Goal: Information Seeking & Learning: Learn about a topic

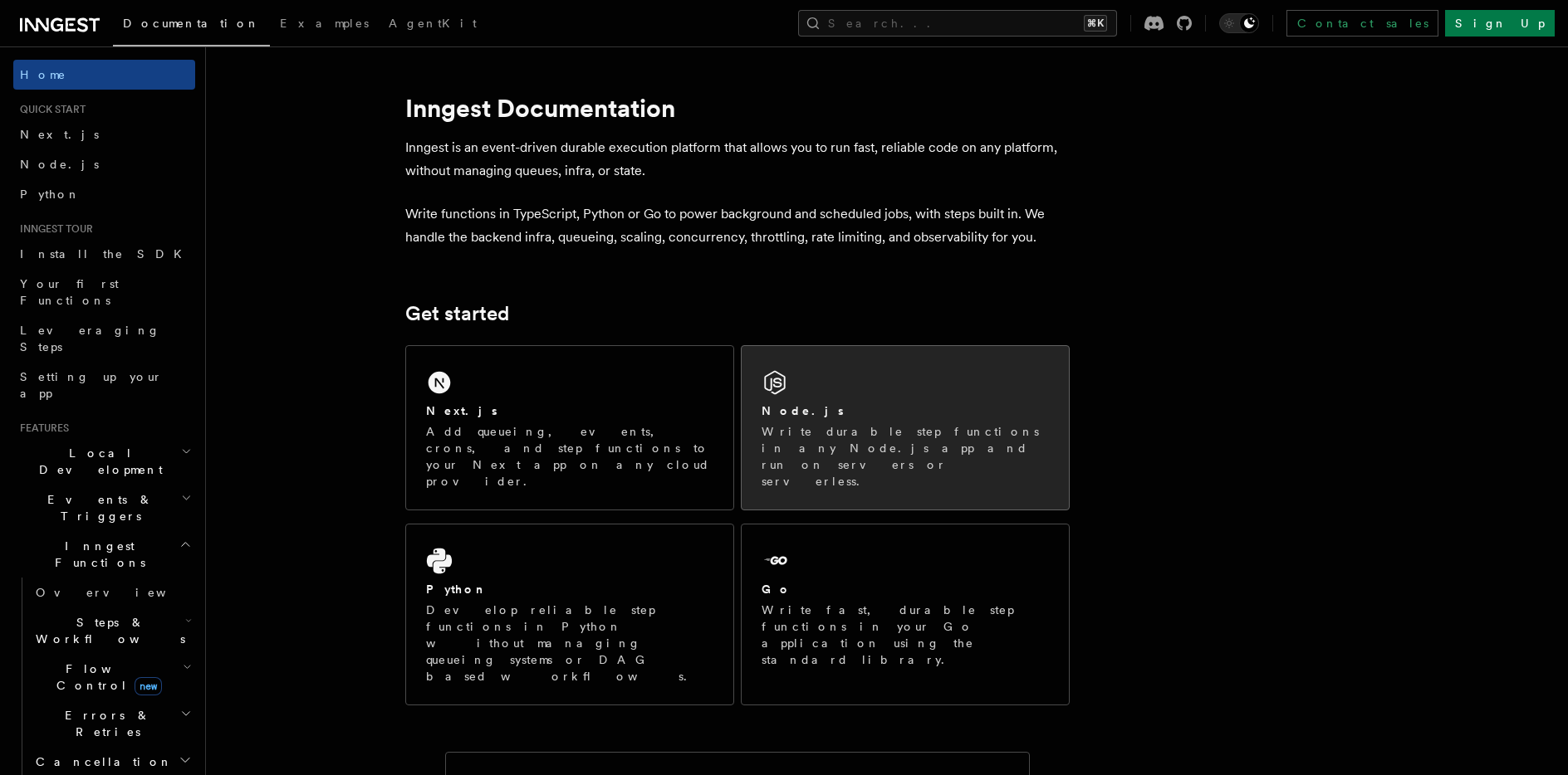
click at [875, 410] on div "Node.js" at bounding box center [905, 411] width 287 height 17
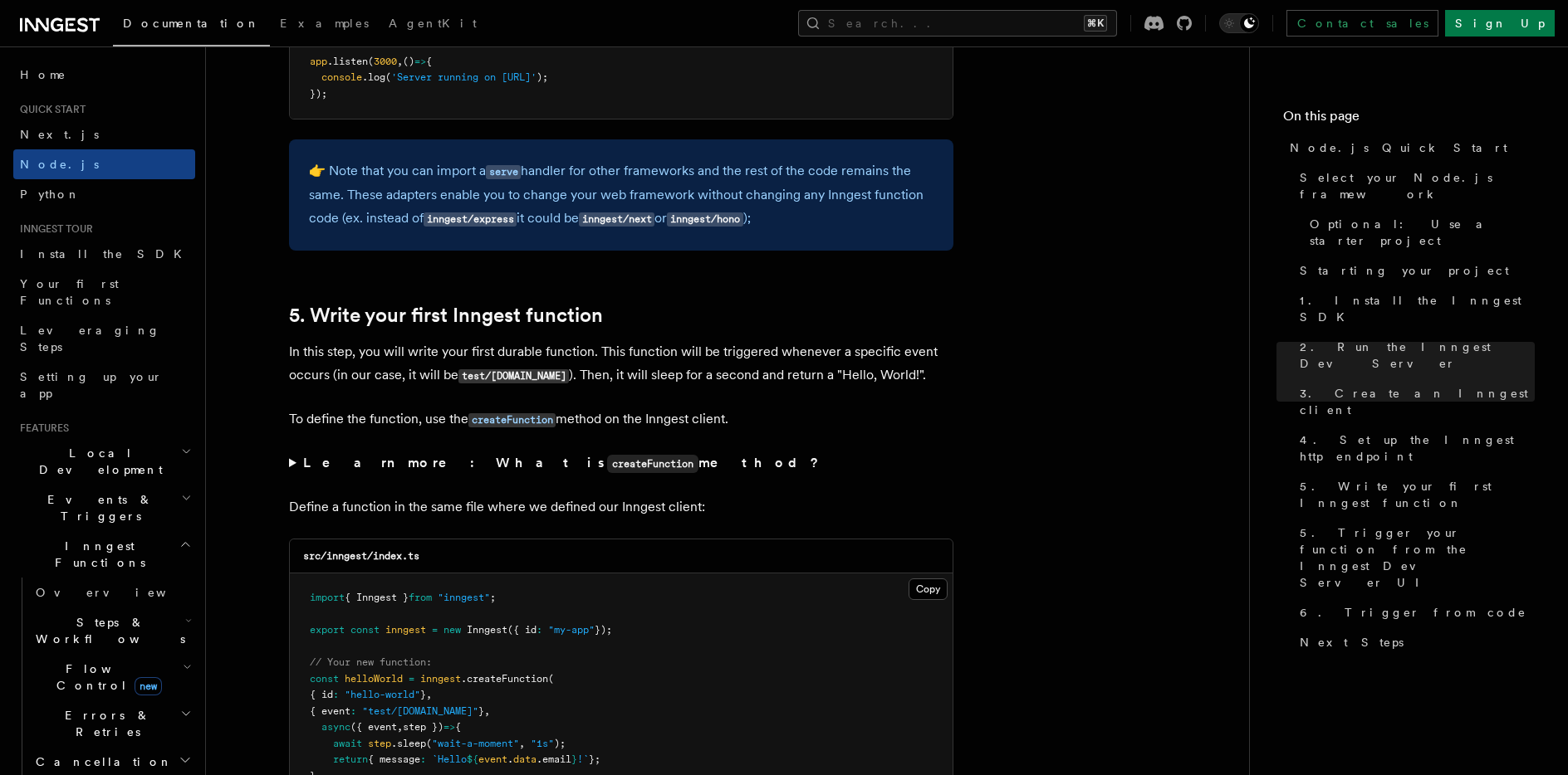
scroll to position [2925, 0]
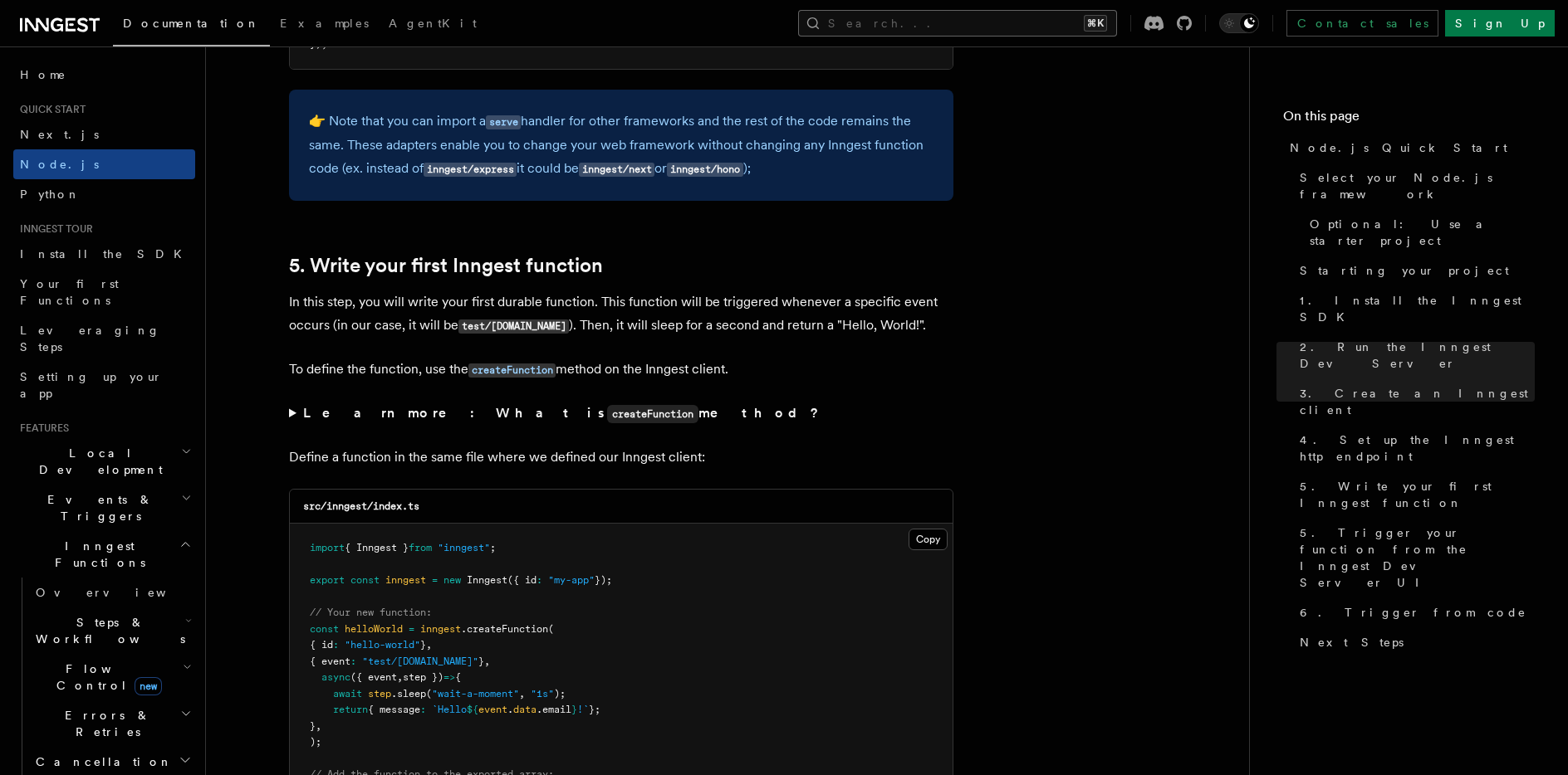
click at [1112, 17] on button "Search... ⌘K" at bounding box center [957, 24] width 319 height 26
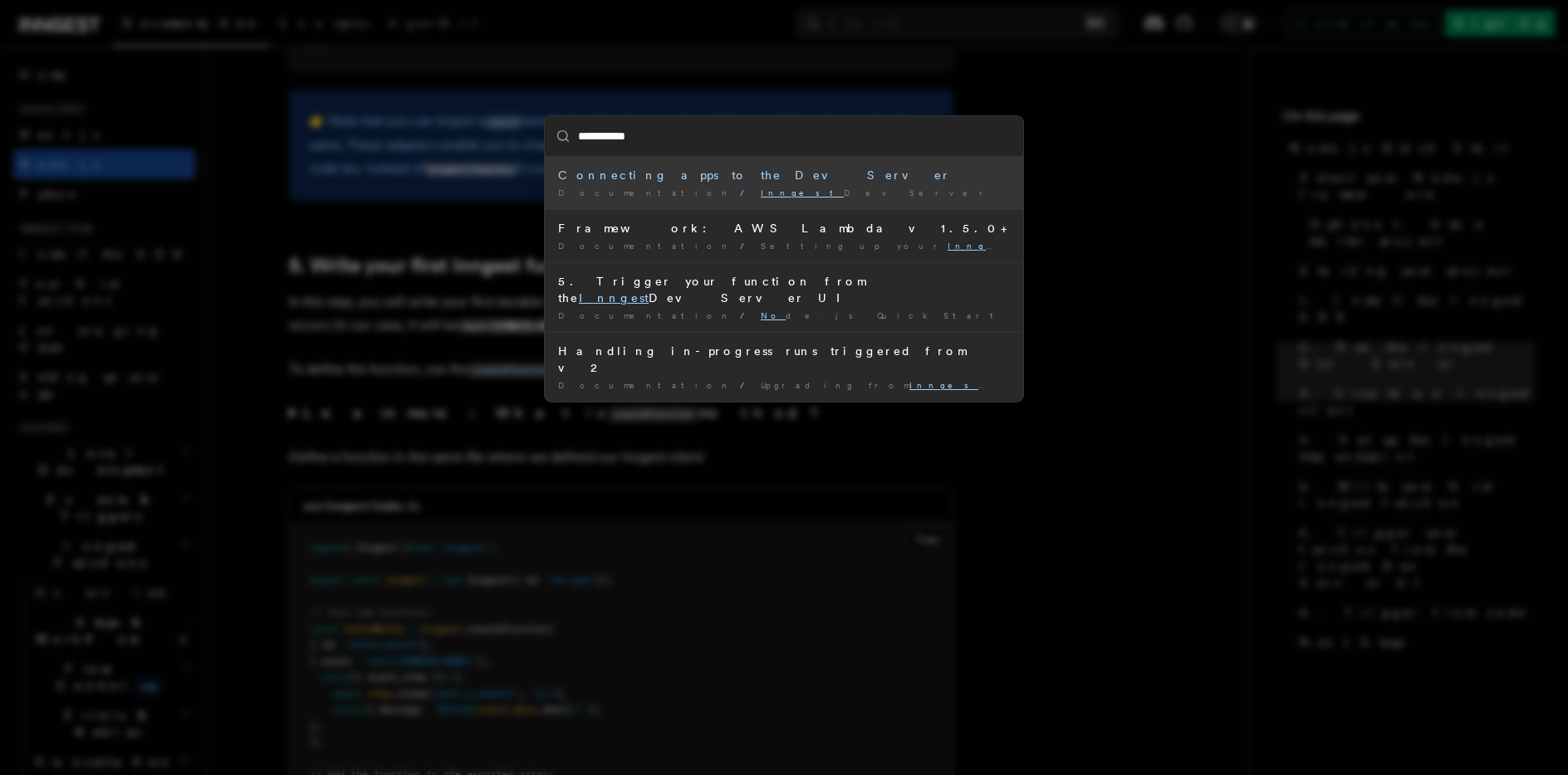
type input "**********"
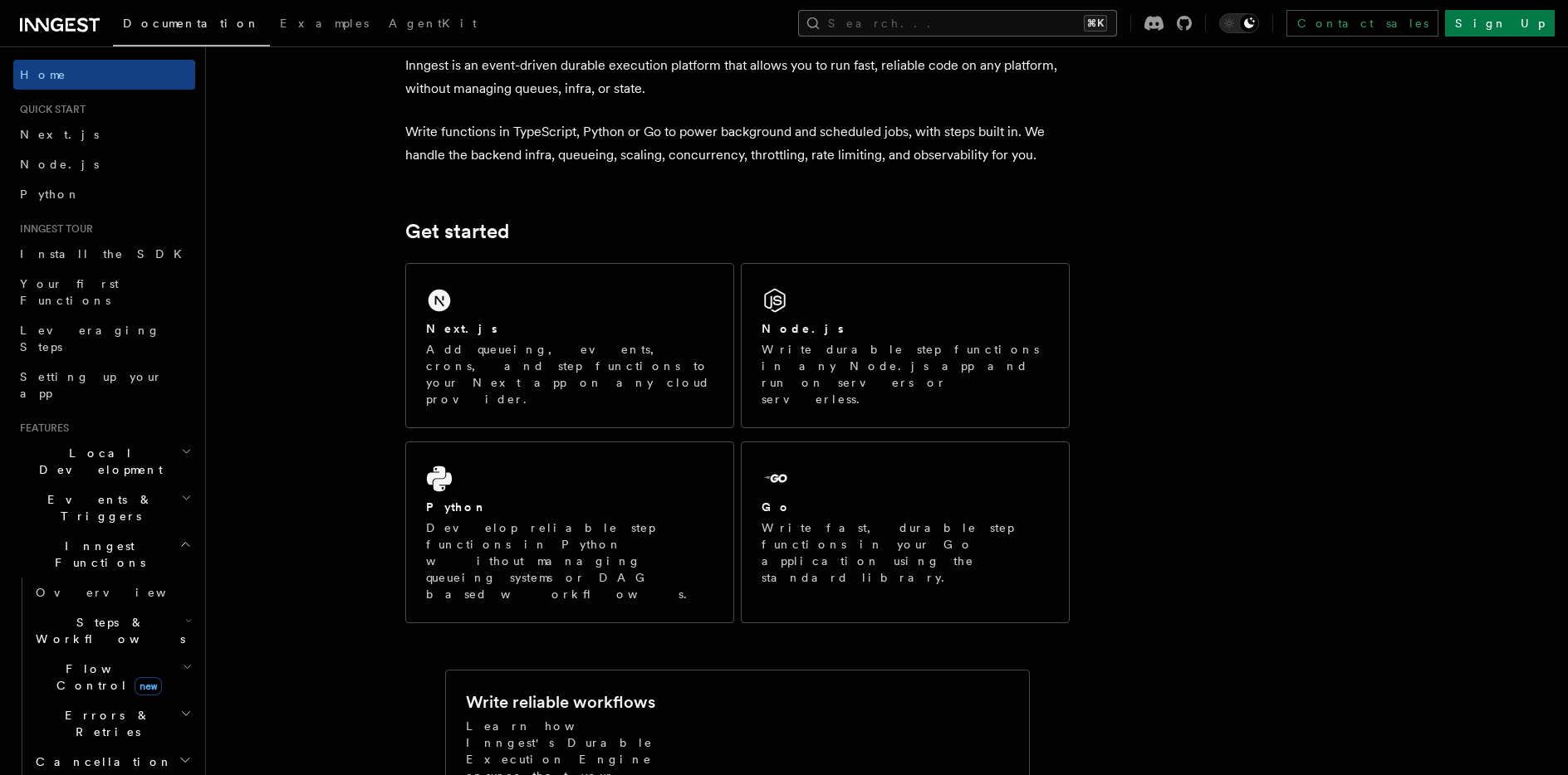
scroll to position [222, 0]
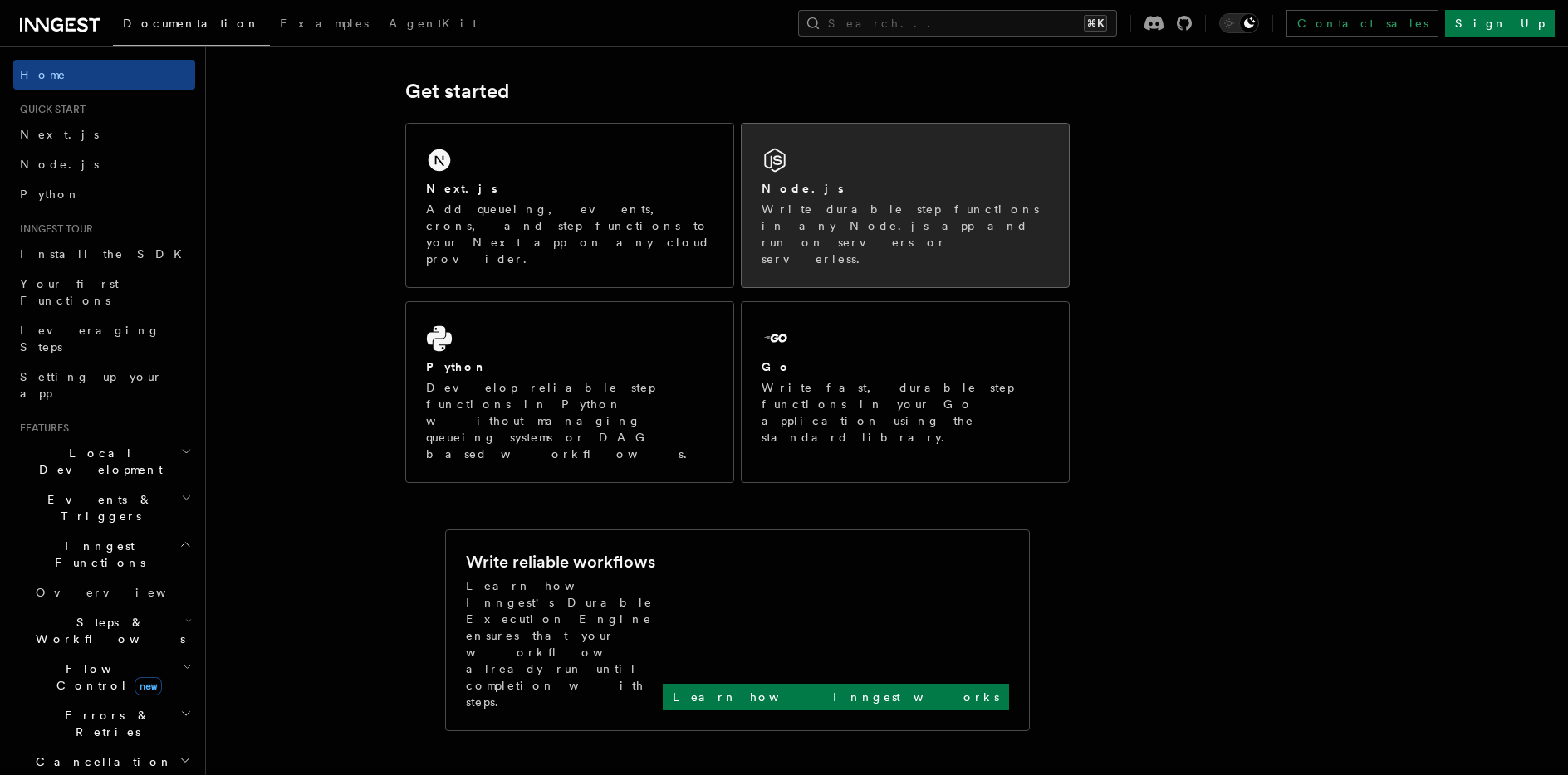
click at [904, 199] on div "Node.js Write durable step functions in any Node.js app and run on servers or s…" at bounding box center [905, 224] width 287 height 87
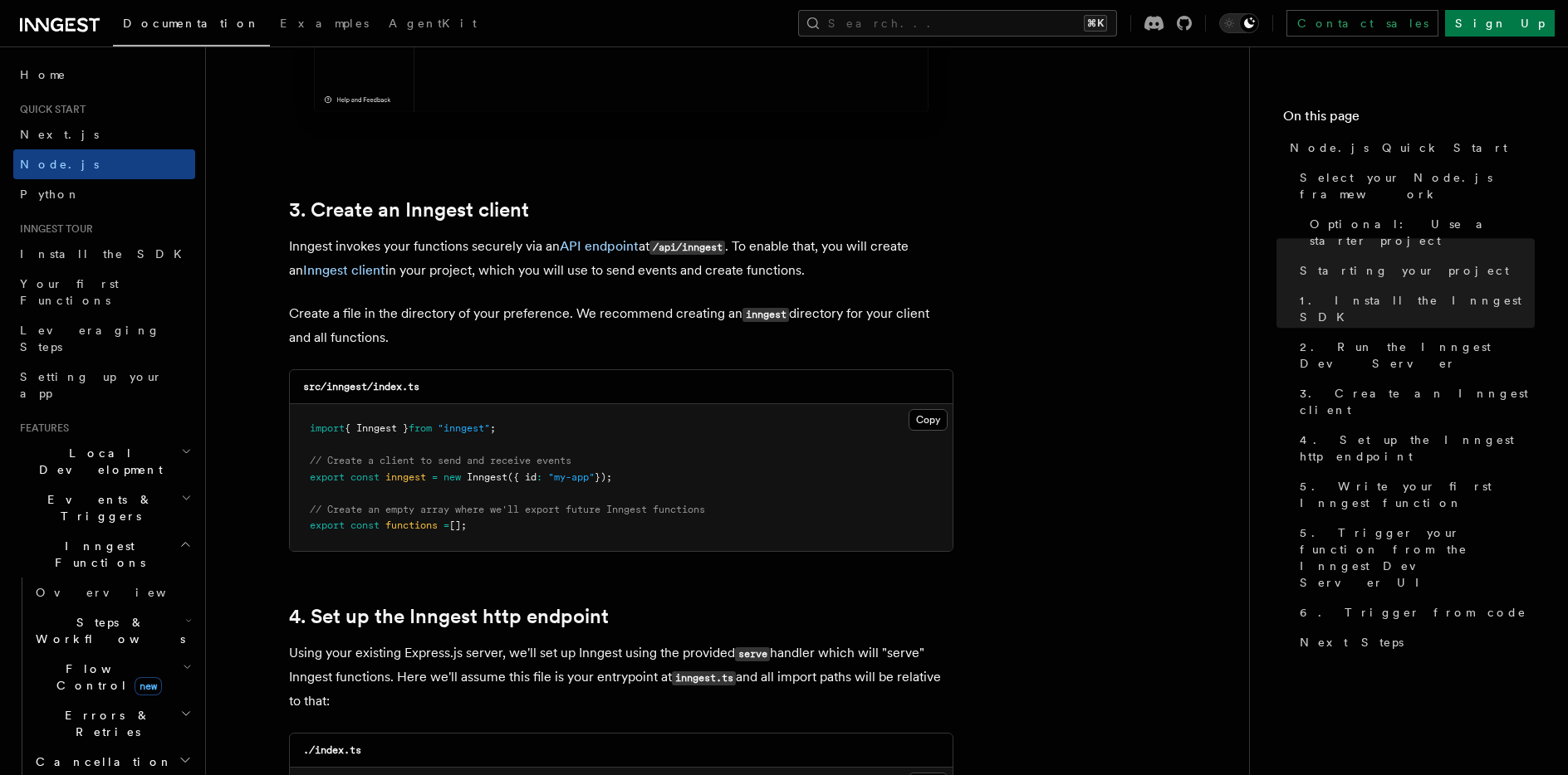
scroll to position [2708, 0]
